Goal: Task Accomplishment & Management: Manage account settings

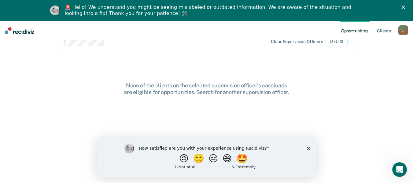
scroll to position [30, 0]
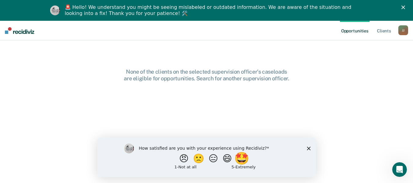
click at [246, 156] on button "🤩" at bounding box center [242, 158] width 17 height 12
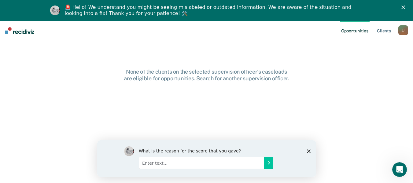
click at [307, 152] on icon "Close survey" at bounding box center [309, 151] width 4 height 4
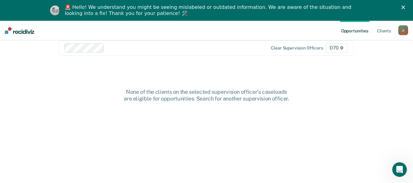
scroll to position [0, 0]
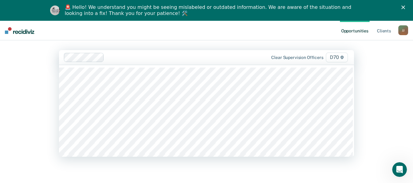
click at [340, 56] on span "D70" at bounding box center [337, 58] width 22 height 10
click at [385, 84] on div "Opportunities Client s [PERSON_NAME] [PERSON_NAME] Profile How it works Log Out…" at bounding box center [206, 112] width 413 height 183
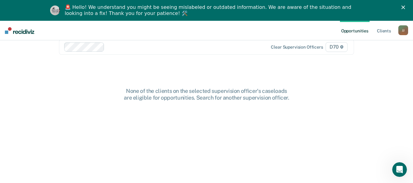
scroll to position [0, 0]
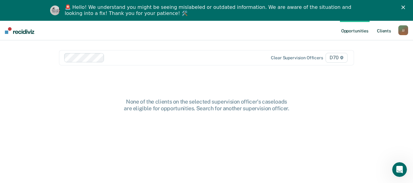
click at [385, 31] on link "Client s" at bounding box center [384, 31] width 17 height 20
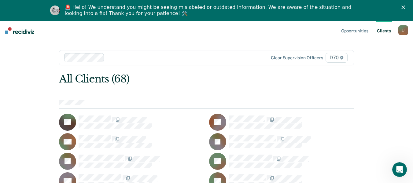
click at [406, 32] on div "J J" at bounding box center [404, 30] width 10 height 10
click at [365, 61] on link "Log Out" at bounding box center [378, 60] width 49 height 5
